Goal: Task Accomplishment & Management: Complete application form

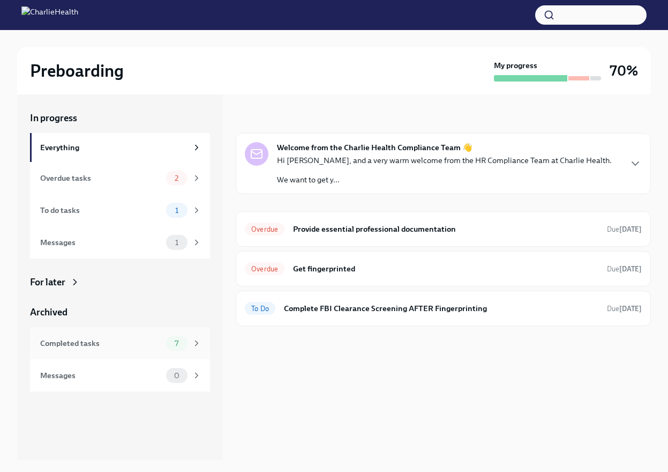
click at [131, 347] on div "Completed tasks" at bounding box center [101, 343] width 122 height 12
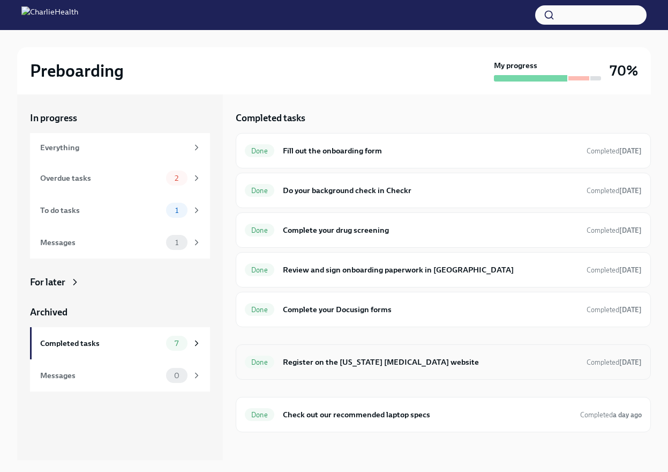
scroll to position [54, 0]
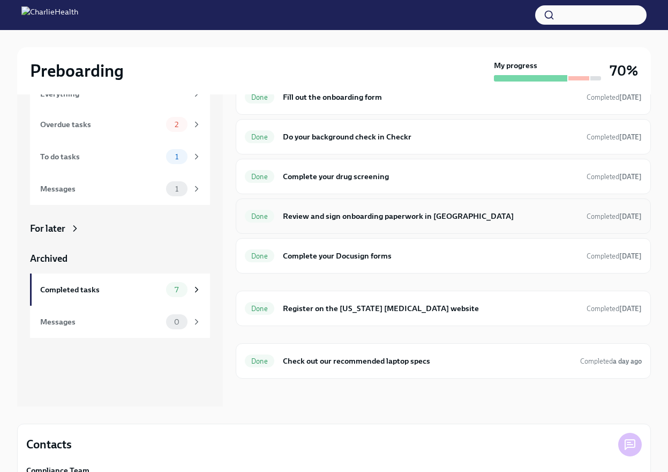
click at [406, 216] on h6 "Review and sign onboarding paperwork in [GEOGRAPHIC_DATA]" at bounding box center [430, 216] width 295 height 12
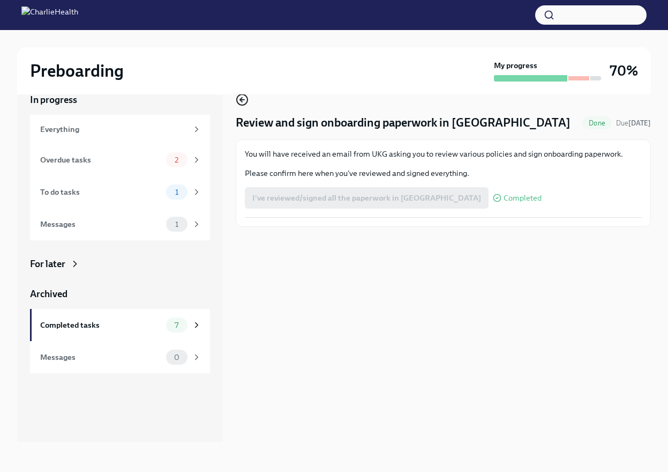
click at [242, 101] on icon "button" at bounding box center [241, 100] width 2 height 4
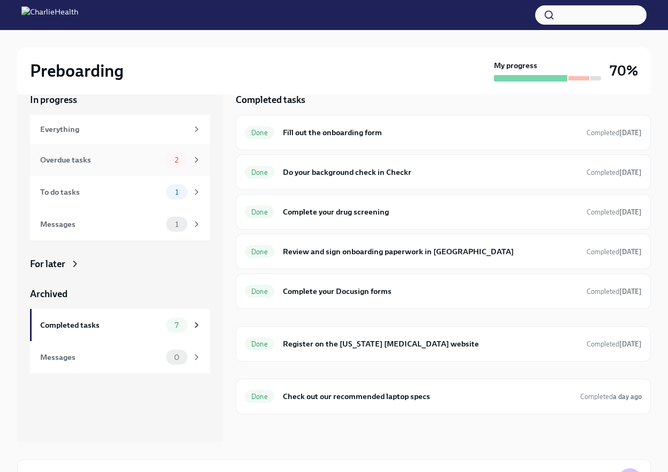
click at [143, 158] on div "Overdue tasks" at bounding box center [101, 160] width 122 height 12
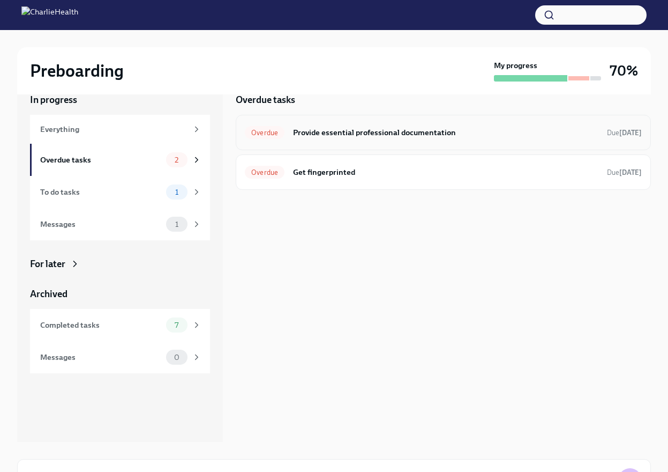
click at [330, 141] on div "Overdue Provide essential professional documentation Due [DATE]" at bounding box center [443, 132] width 415 height 35
click at [490, 128] on h6 "Provide essential professional documentation" at bounding box center [445, 132] width 305 height 12
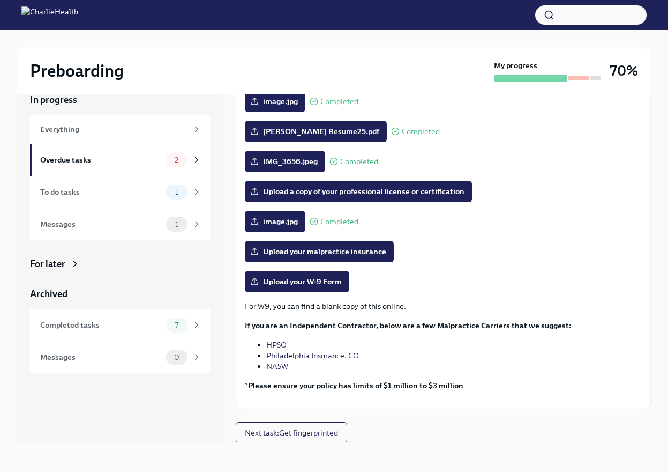
scroll to position [109, 0]
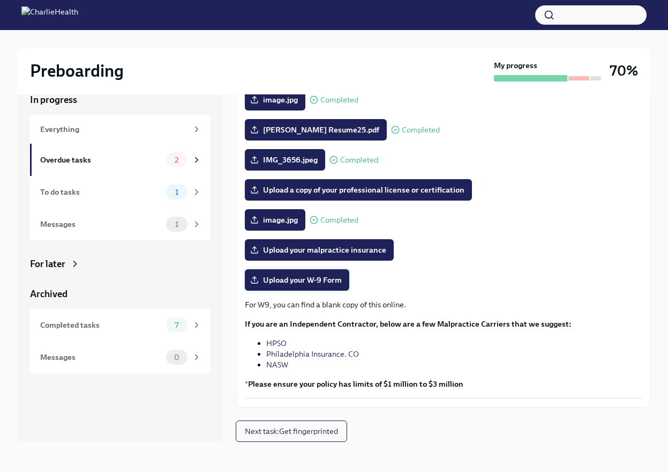
click at [316, 284] on span "Upload your W-9 Form" at bounding box center [297, 279] width 90 height 11
click at [0, 0] on input "Upload your W-9 Form" at bounding box center [0, 0] width 0 height 0
click at [317, 282] on span "Upload your W-9 Form" at bounding box center [297, 279] width 90 height 11
click at [0, 0] on input "Upload your W-9 Form" at bounding box center [0, 0] width 0 height 0
click at [136, 228] on div "Messages" at bounding box center [101, 224] width 122 height 12
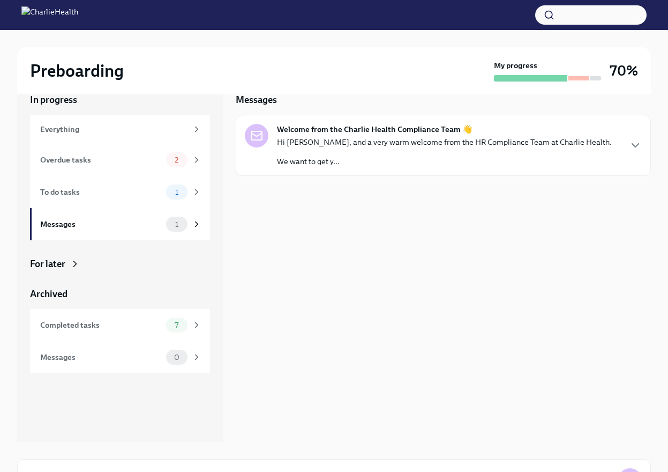
click at [506, 157] on p "We want to get y..." at bounding box center [444, 161] width 335 height 11
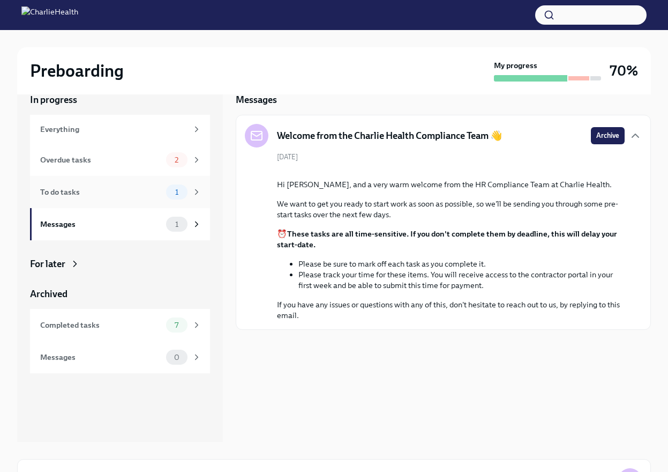
click at [124, 193] on div "To do tasks" at bounding box center [101, 192] width 122 height 12
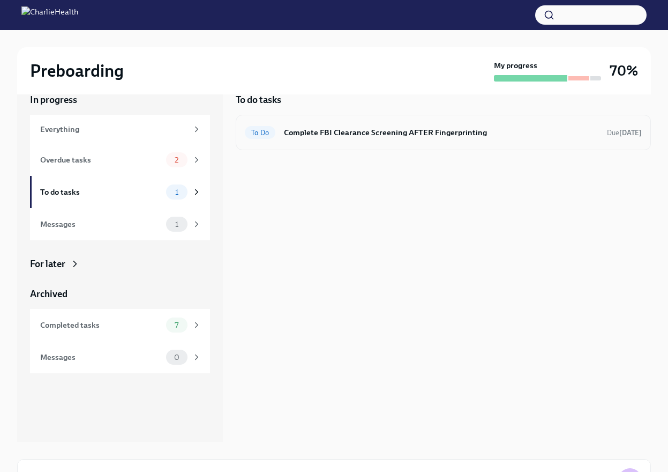
click at [332, 135] on h6 "Complete FBI Clearance Screening AFTER Fingerprinting" at bounding box center [441, 132] width 315 height 12
